Goal: Communication & Community: Answer question/provide support

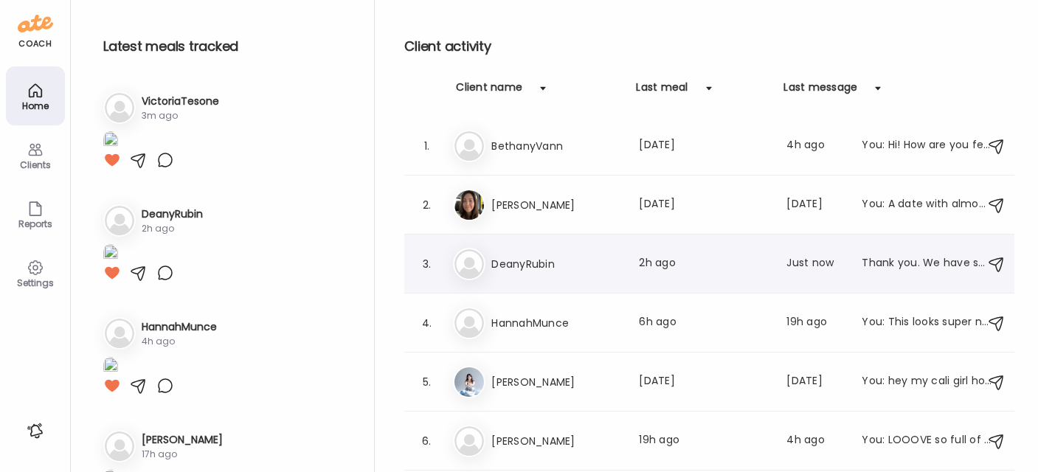
click at [529, 263] on h3 "DeanyRubin" at bounding box center [556, 264] width 130 height 18
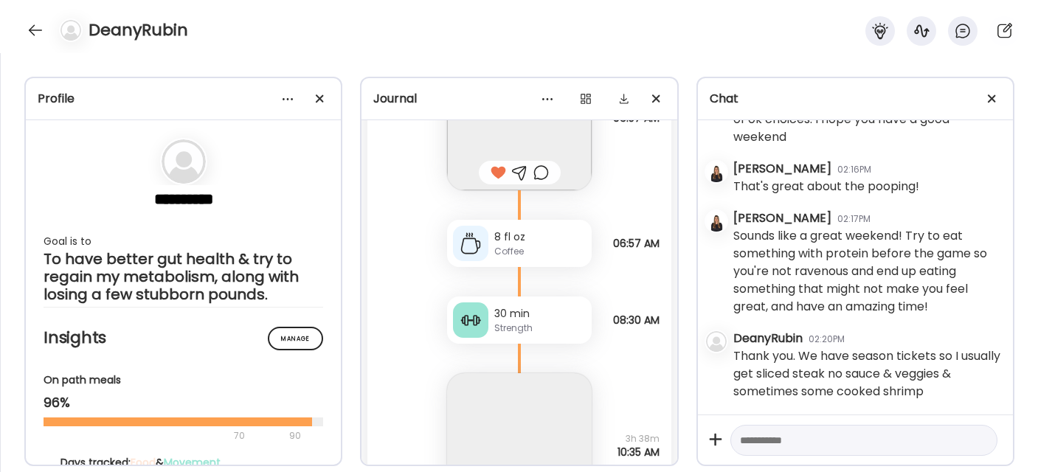
scroll to position [8166, 0]
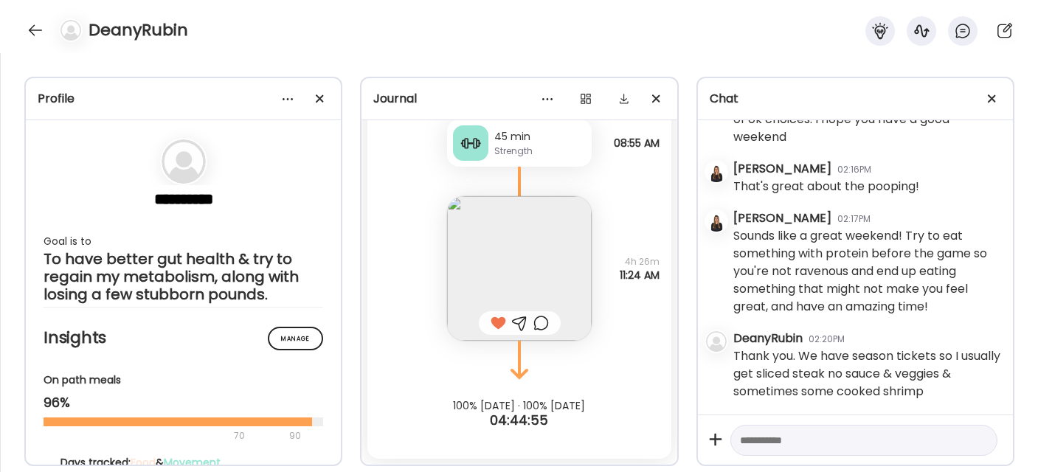
click at [786, 437] on textarea at bounding box center [850, 441] width 221 height 18
type textarea "**********"
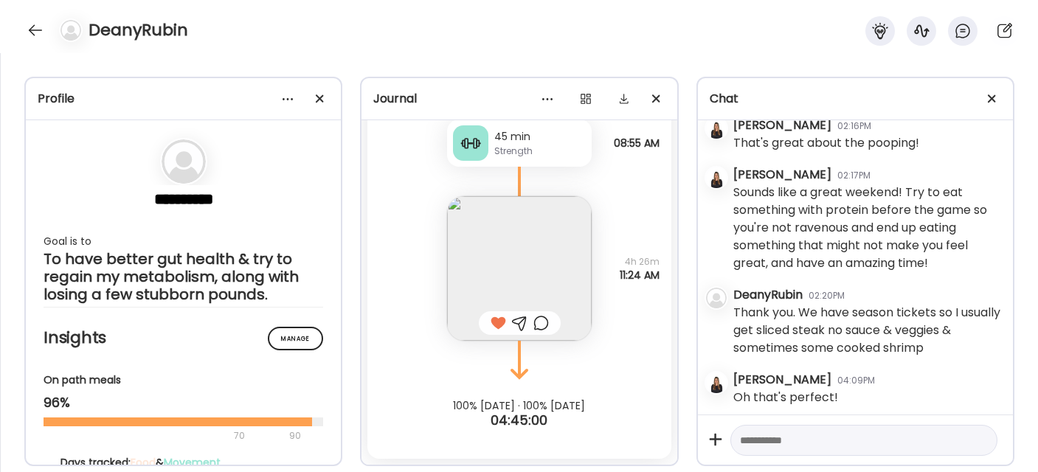
scroll to position [3100, 0]
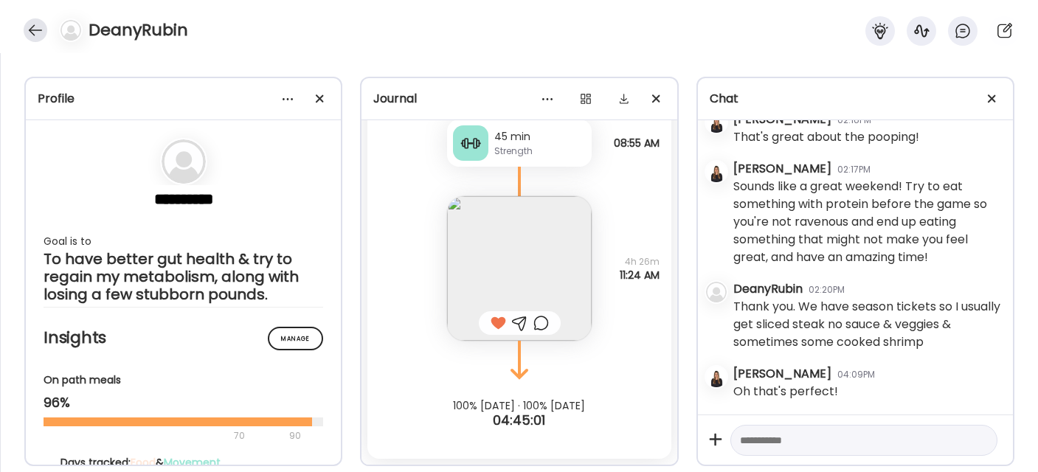
click at [31, 32] on div at bounding box center [36, 30] width 24 height 24
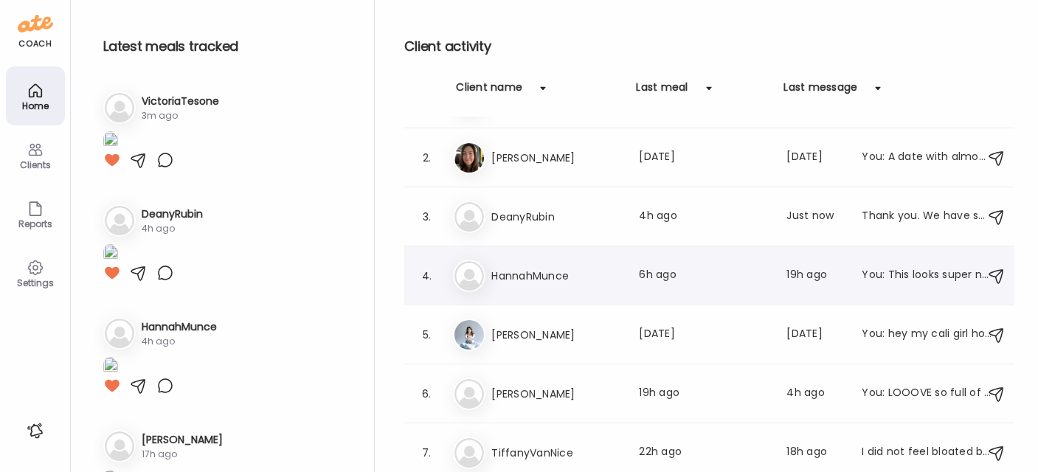
scroll to position [109, 0]
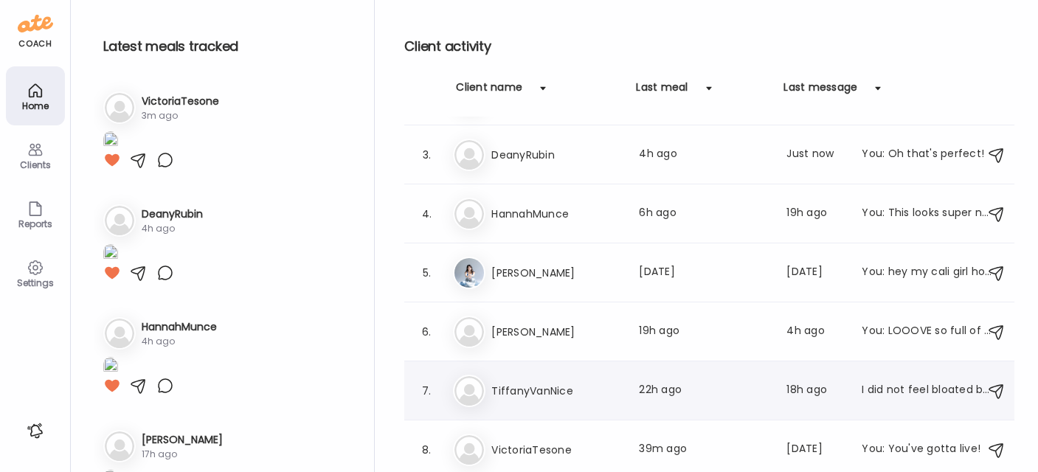
click at [595, 393] on h3 "TiffanyVanNice" at bounding box center [556, 391] width 130 height 18
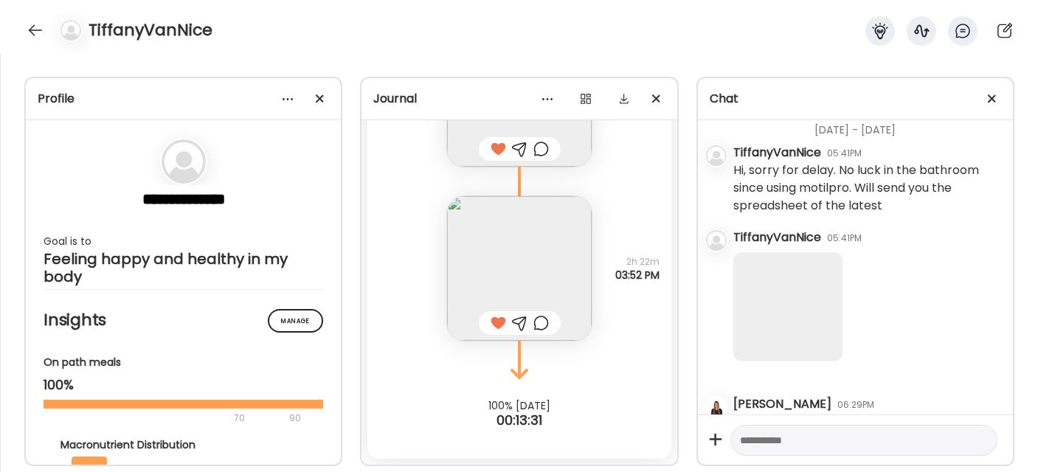
scroll to position [12963, 0]
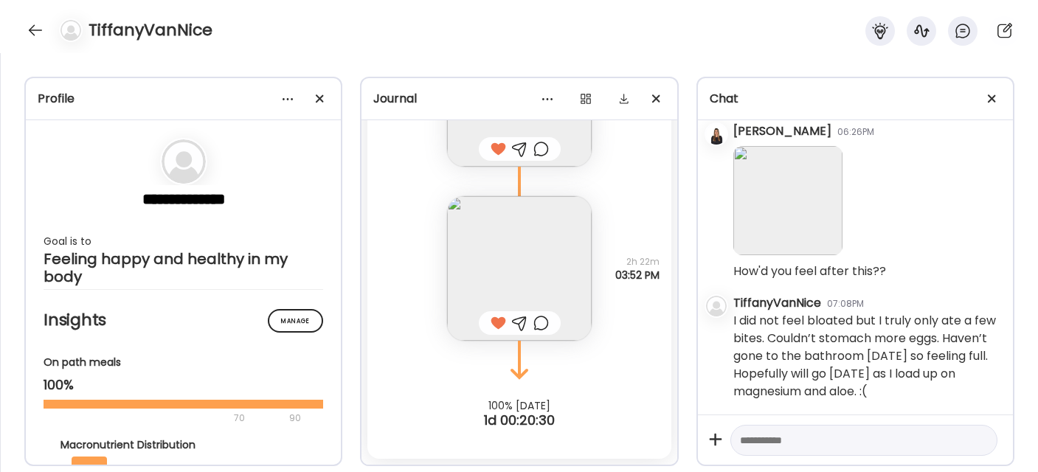
click at [844, 438] on textarea at bounding box center [850, 441] width 221 height 18
click at [30, 27] on div at bounding box center [36, 30] width 24 height 24
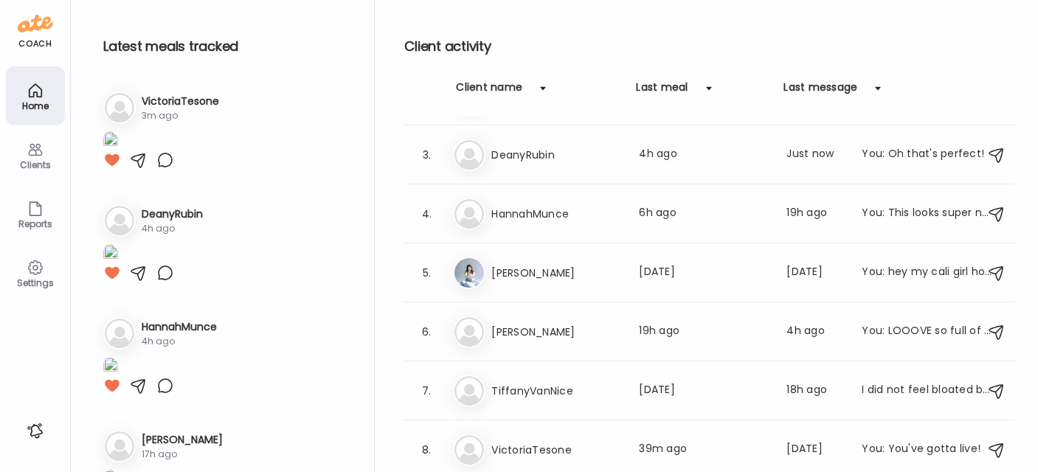
click at [35, 274] on icon at bounding box center [35, 268] width 14 height 14
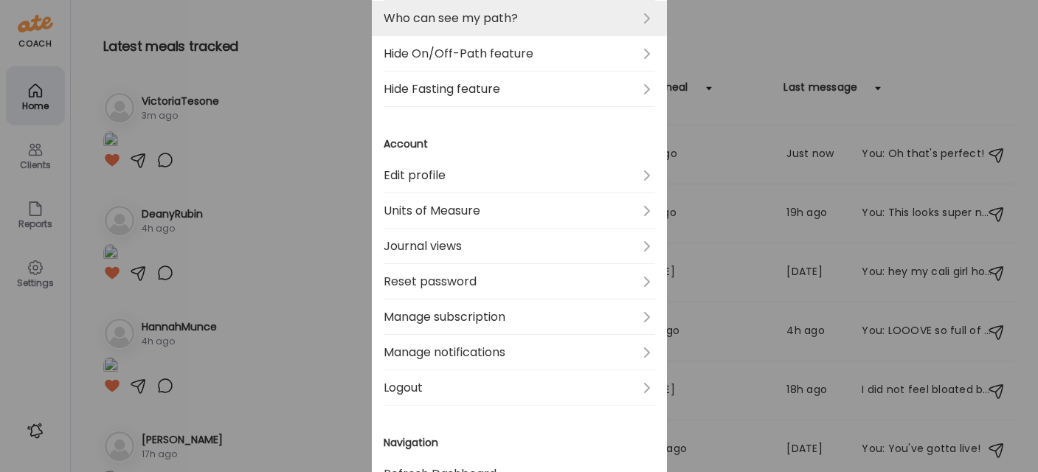
scroll to position [547, 0]
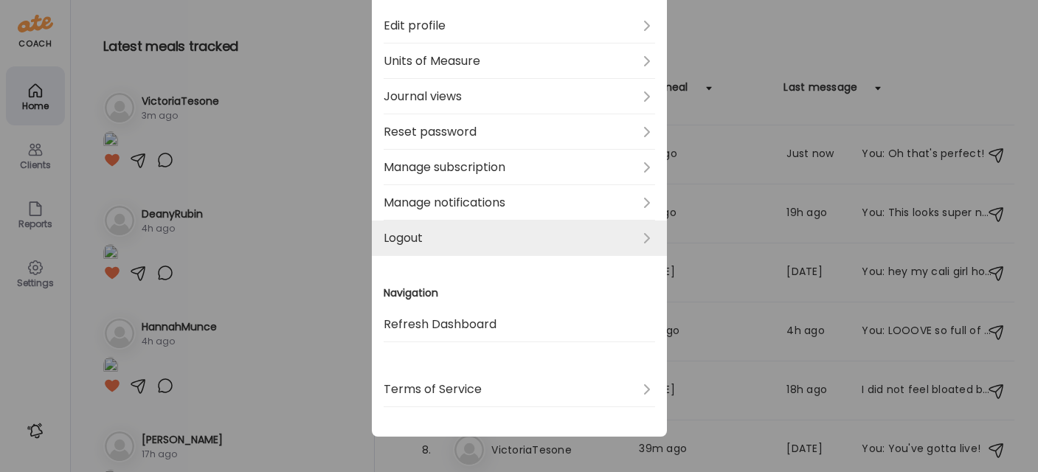
click at [457, 233] on link "Logout" at bounding box center [519, 238] width 271 height 35
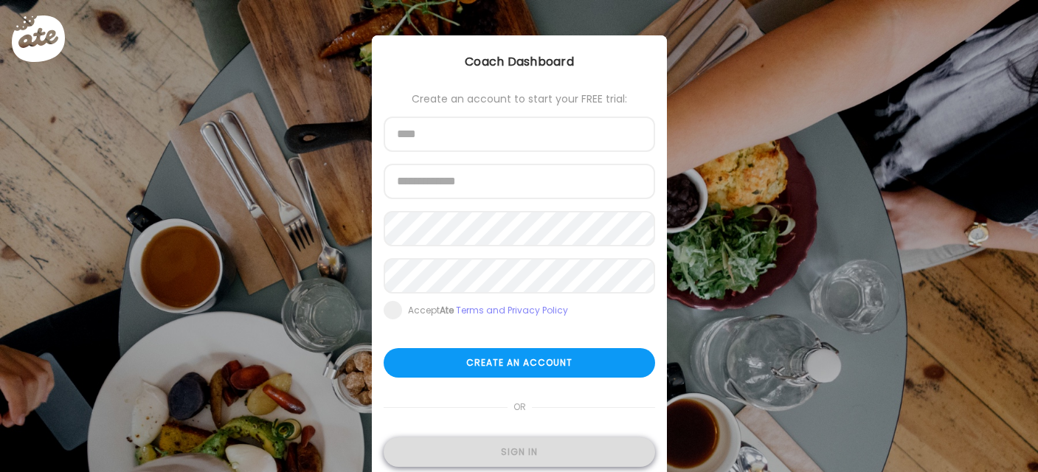
type input "**********"
click at [499, 446] on div "Sign in" at bounding box center [519, 452] width 271 height 30
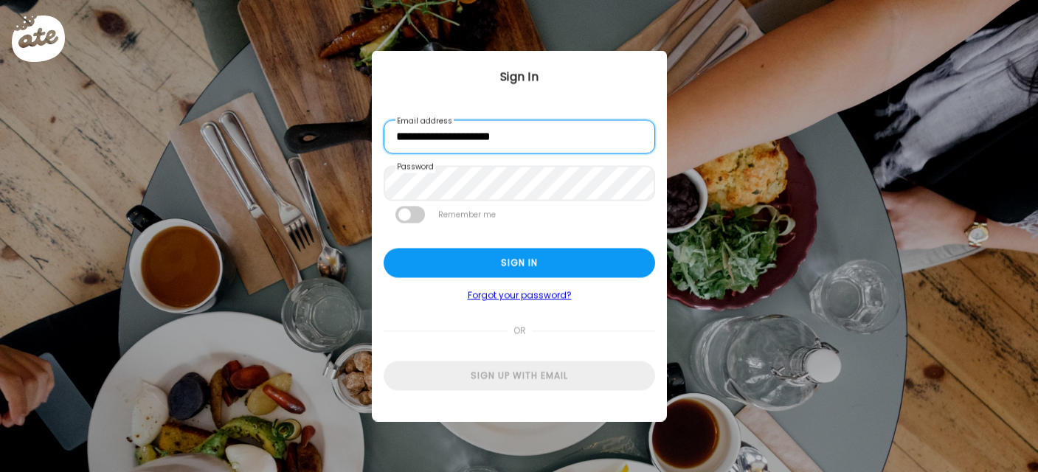
click at [457, 141] on input "**********" at bounding box center [519, 137] width 271 height 34
type input "**********"
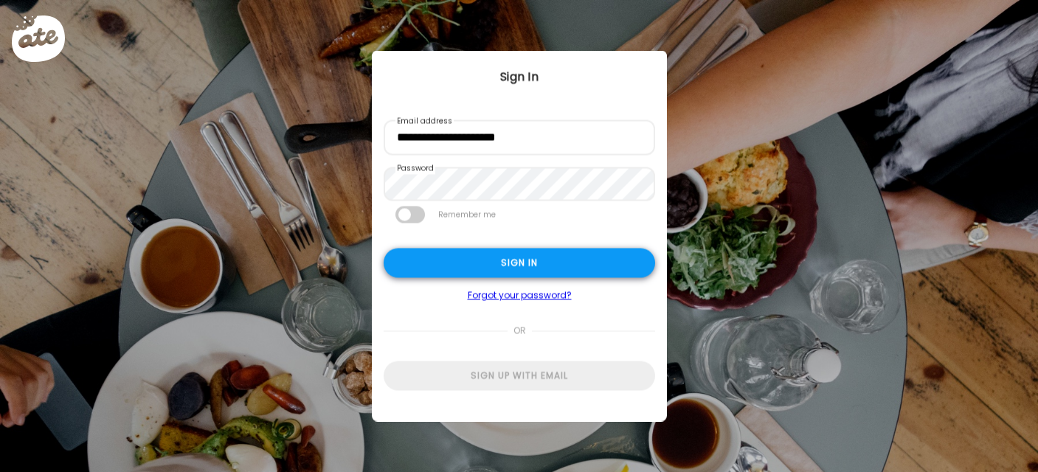
click at [426, 258] on div "Sign in" at bounding box center [519, 264] width 271 height 30
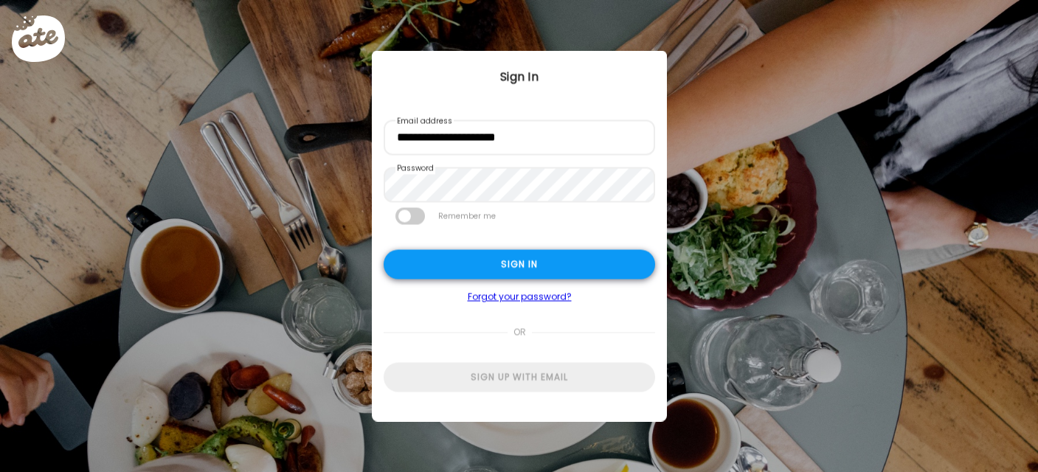
type textarea "**********"
type input "**********"
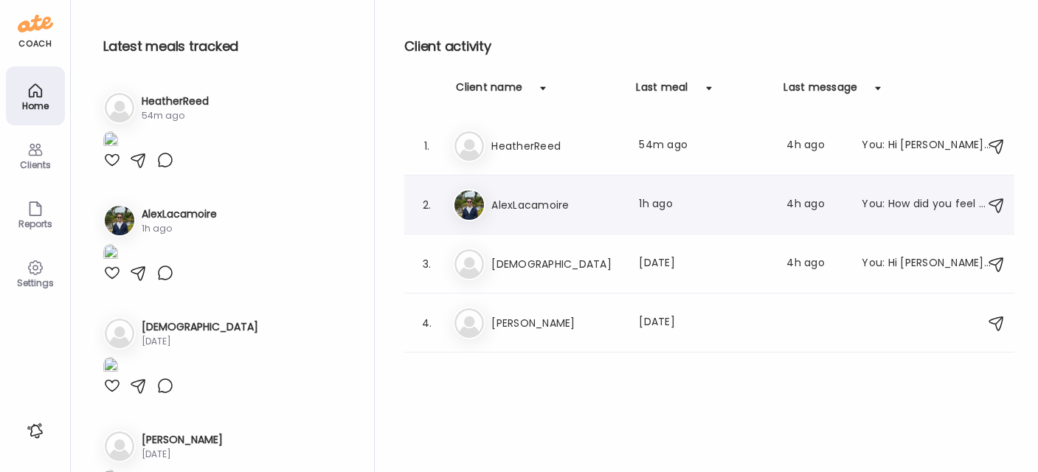
click at [529, 195] on div "Al AlexLacamoire Last meal: 1h ago Last message: 4h ago You: How did you feel w…" at bounding box center [711, 205] width 517 height 32
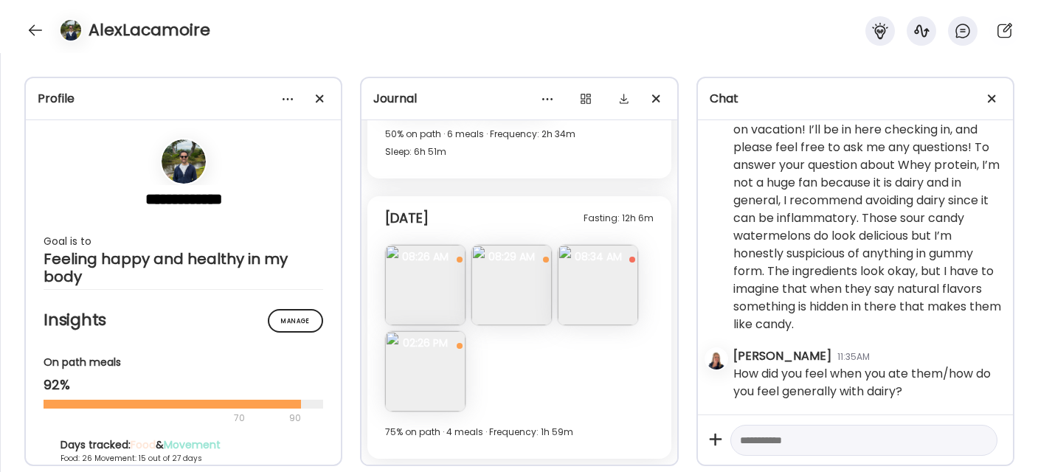
scroll to position [216440, 0]
click at [39, 33] on div at bounding box center [36, 30] width 24 height 24
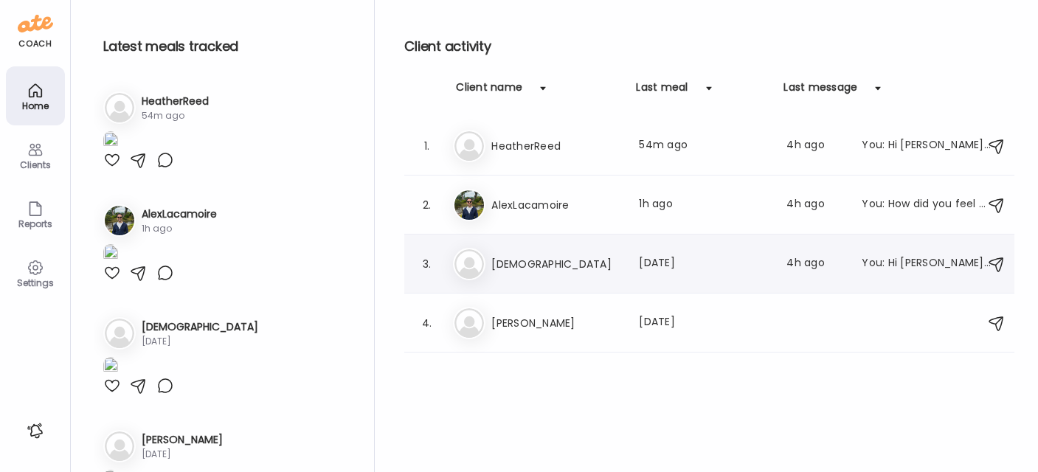
click at [549, 263] on h3 "[DEMOGRAPHIC_DATA]" at bounding box center [556, 264] width 130 height 18
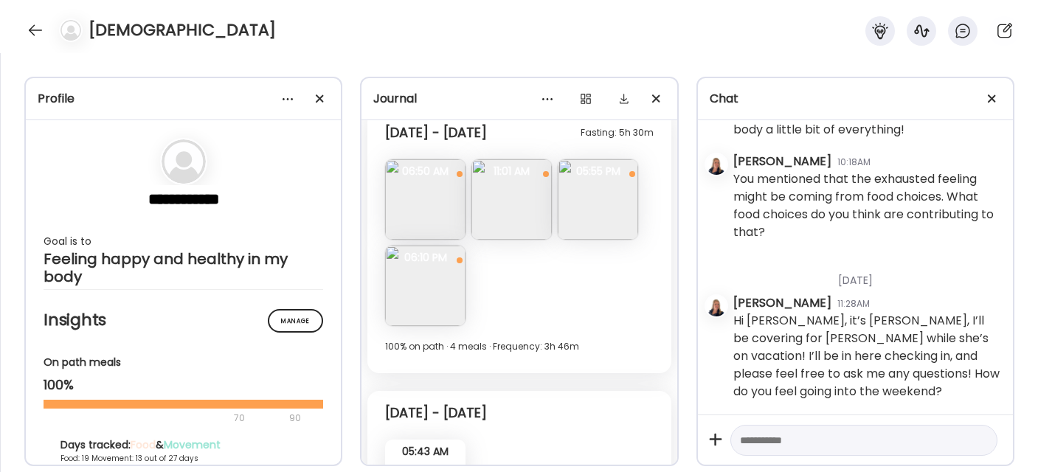
scroll to position [8773, 0]
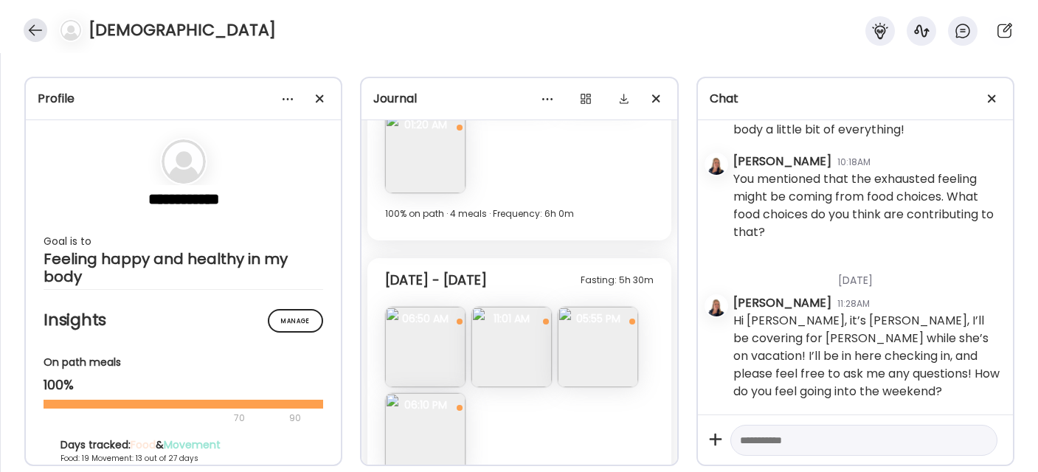
click at [32, 24] on div at bounding box center [36, 30] width 24 height 24
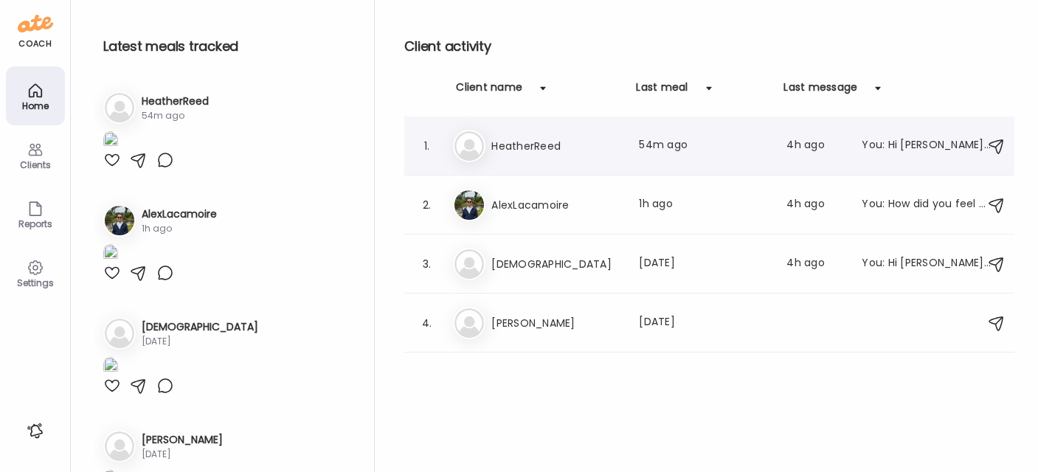
click at [559, 138] on h3 "HeatherReed" at bounding box center [556, 146] width 130 height 18
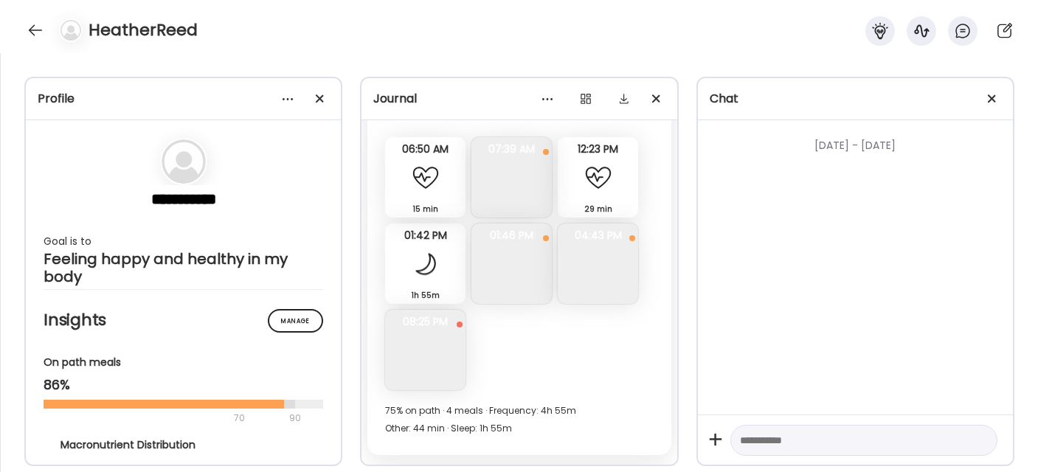
scroll to position [11269, 0]
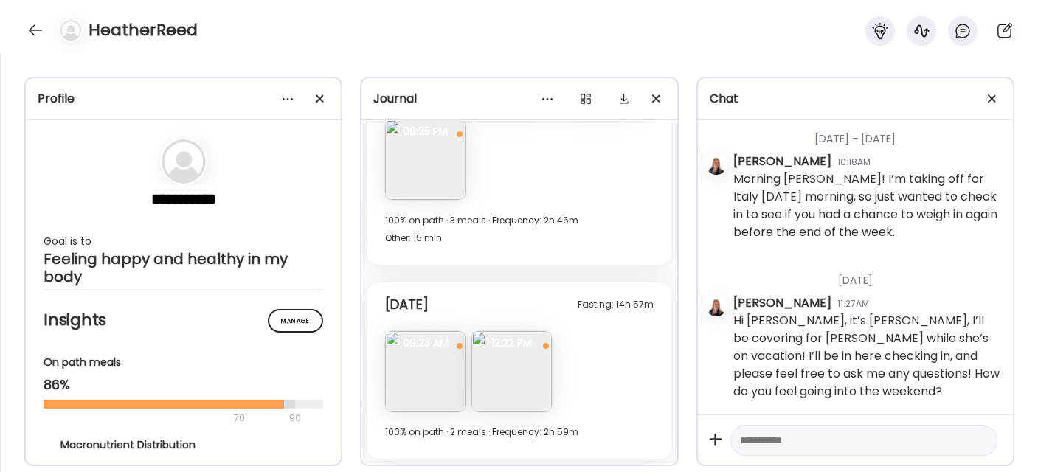
click at [406, 373] on img at bounding box center [425, 371] width 80 height 80
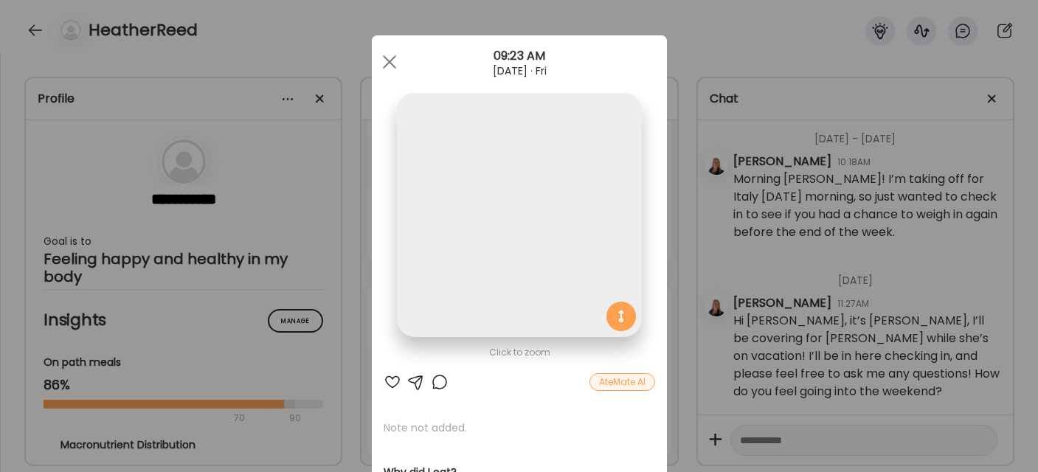
scroll to position [101052, 0]
click at [384, 382] on div at bounding box center [393, 382] width 18 height 18
click at [376, 66] on div at bounding box center [390, 62] width 30 height 30
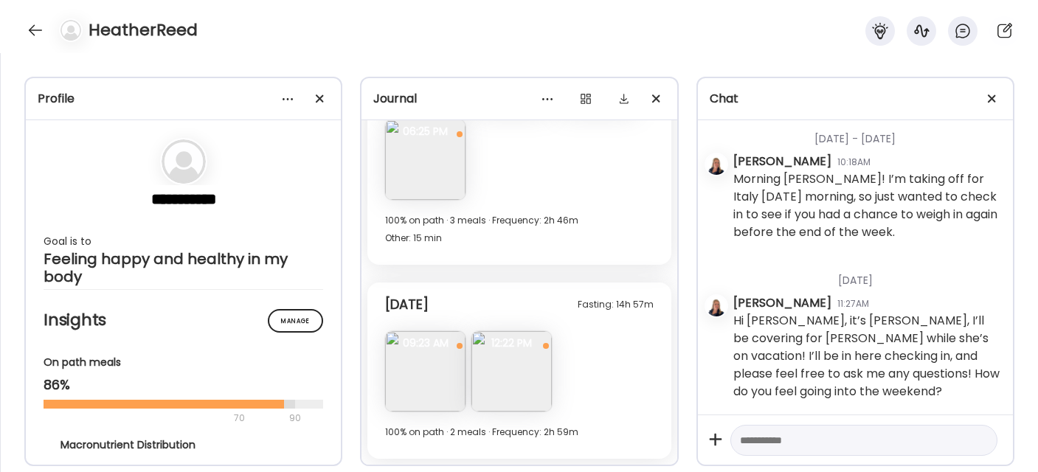
click at [506, 383] on img at bounding box center [511, 371] width 80 height 80
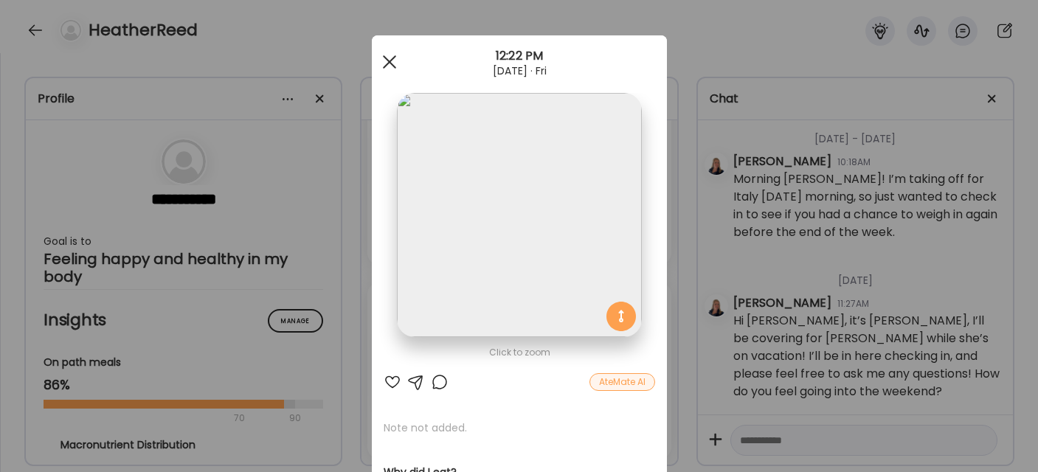
click at [383, 56] on div at bounding box center [390, 62] width 30 height 30
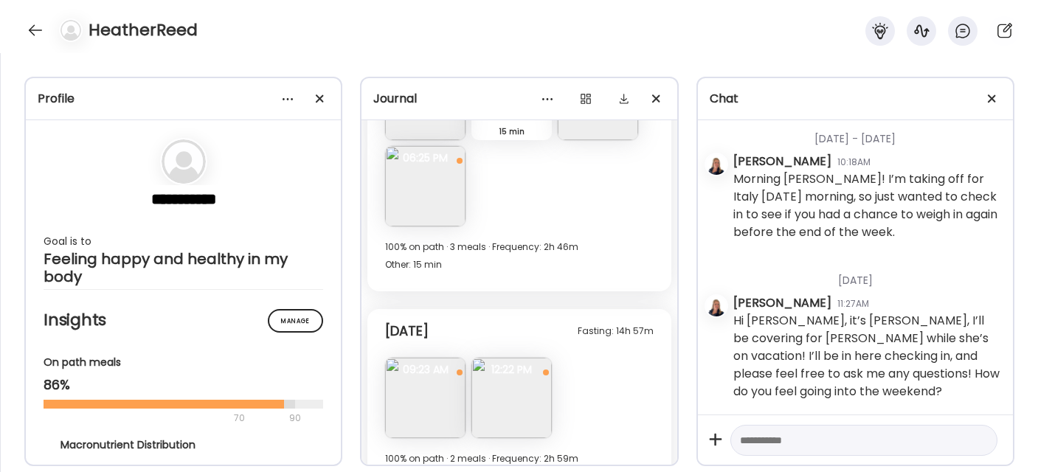
scroll to position [11269, 0]
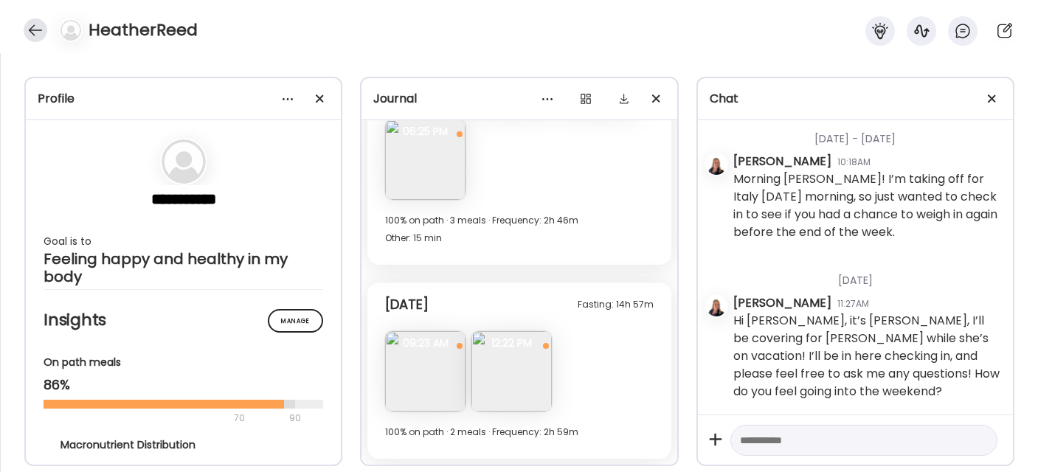
click at [29, 24] on div at bounding box center [36, 30] width 24 height 24
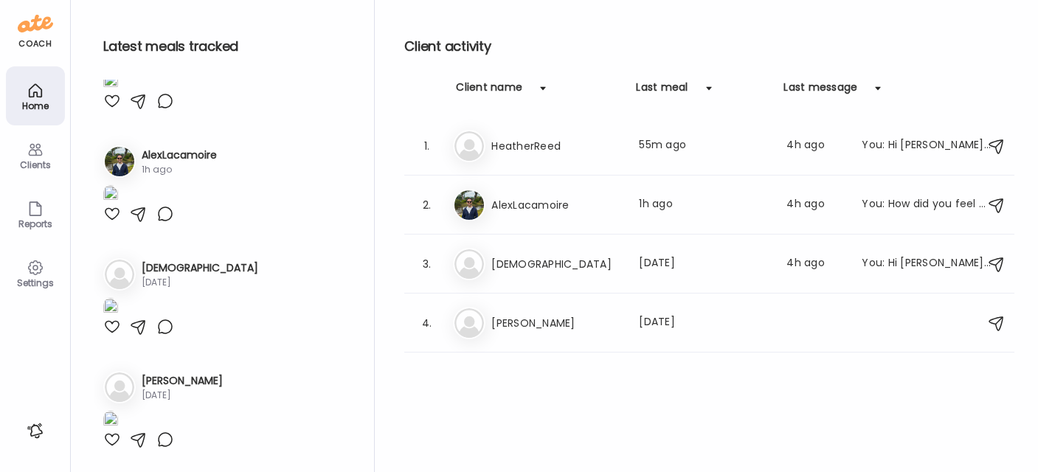
scroll to position [228, 0]
click at [516, 193] on div "Al AlexLacamoire Last meal: 1h ago Last message: 4h ago You: How did you feel w…" at bounding box center [711, 205] width 517 height 32
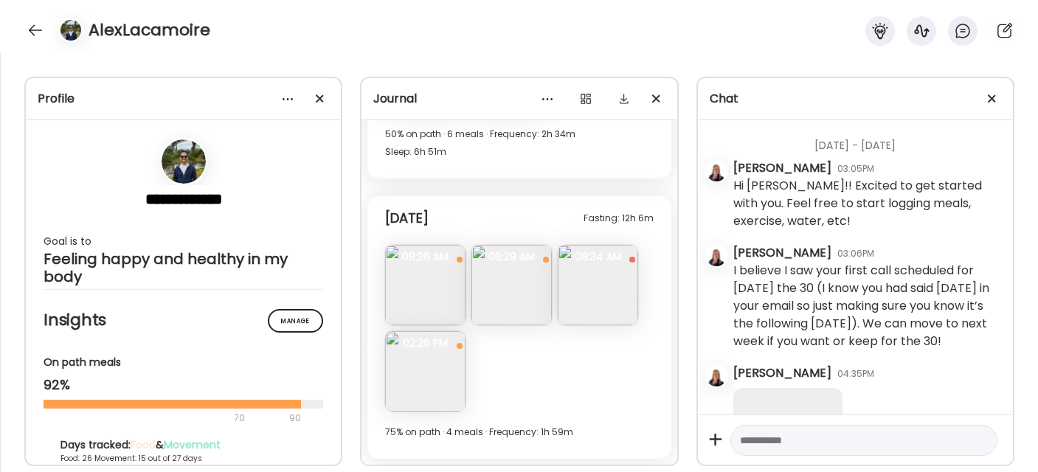
scroll to position [216636, 0]
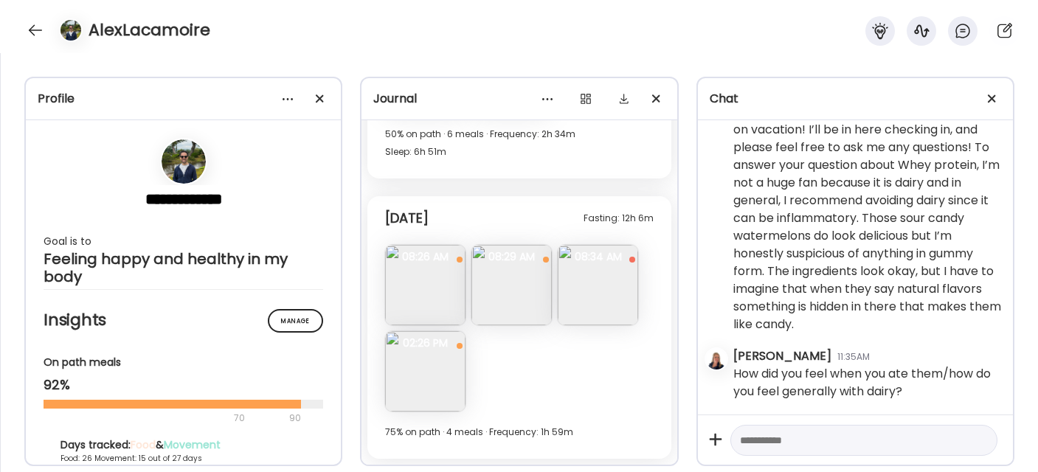
click at [424, 370] on img at bounding box center [425, 371] width 80 height 80
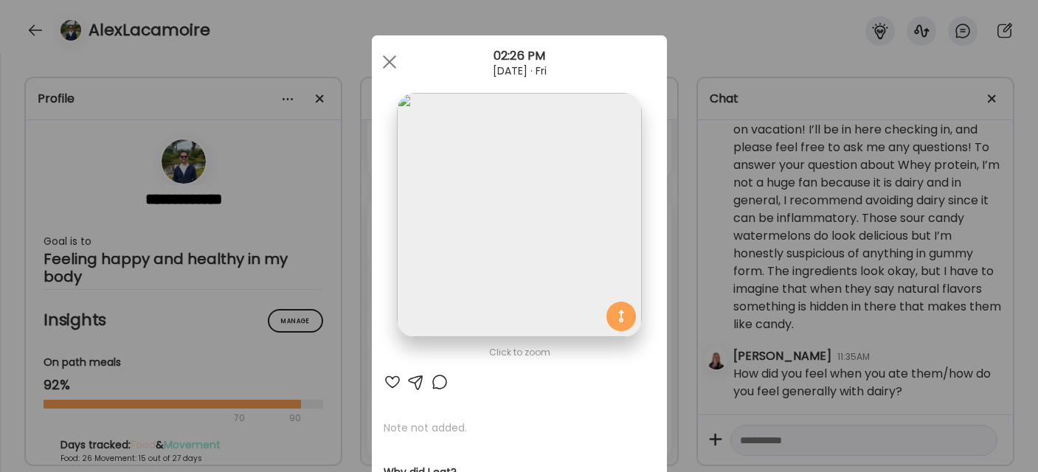
scroll to position [216622, 0]
click at [384, 382] on div at bounding box center [393, 382] width 18 height 18
click at [381, 58] on div at bounding box center [390, 62] width 30 height 30
